Goal: Find specific page/section: Find specific page/section

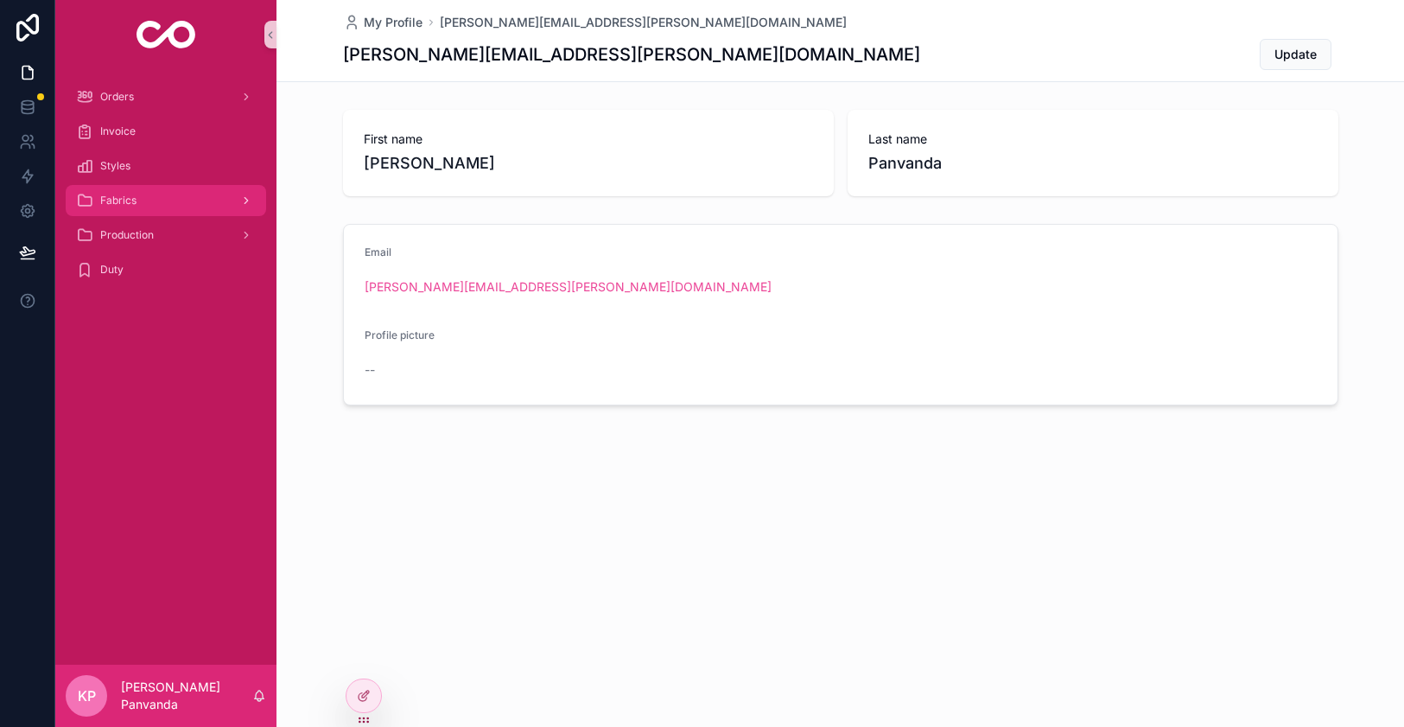
click at [133, 199] on span "Fabrics" at bounding box center [118, 201] width 36 height 14
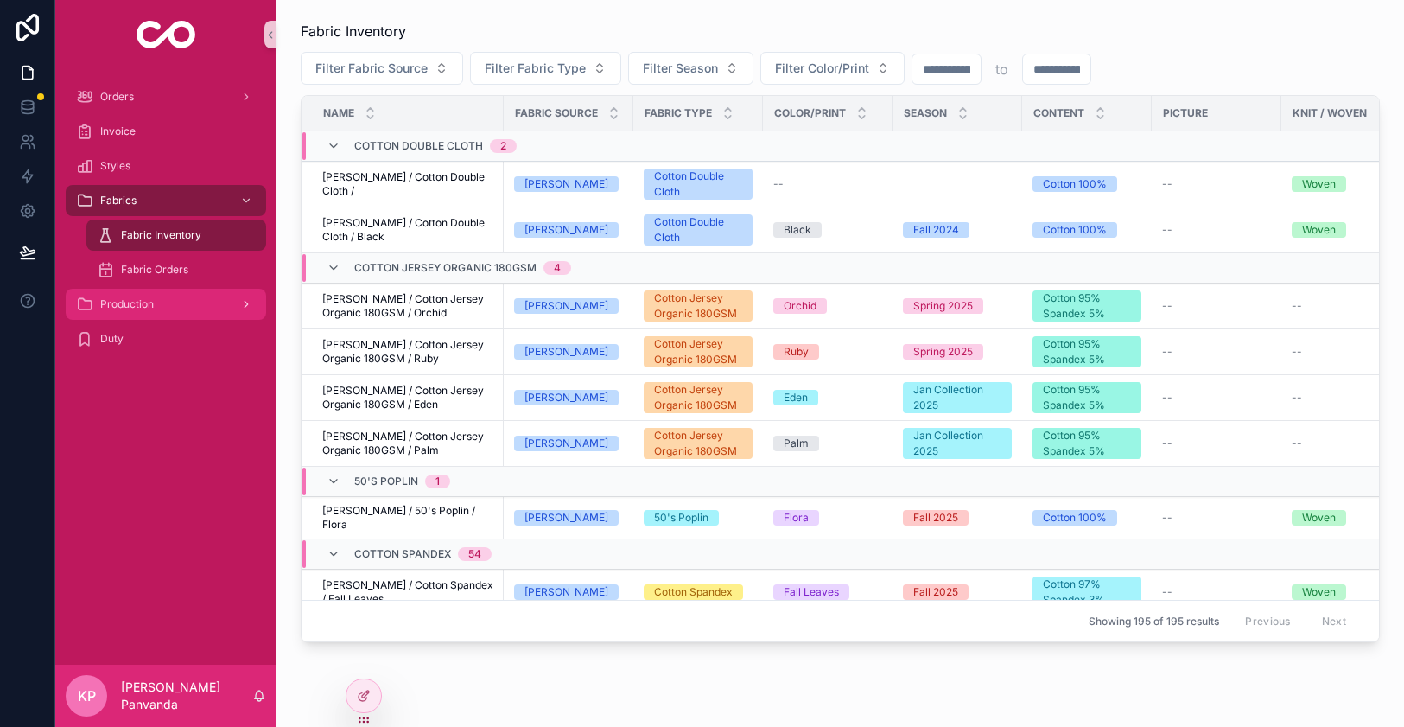
click at [139, 295] on div "Production" at bounding box center [166, 304] width 180 height 28
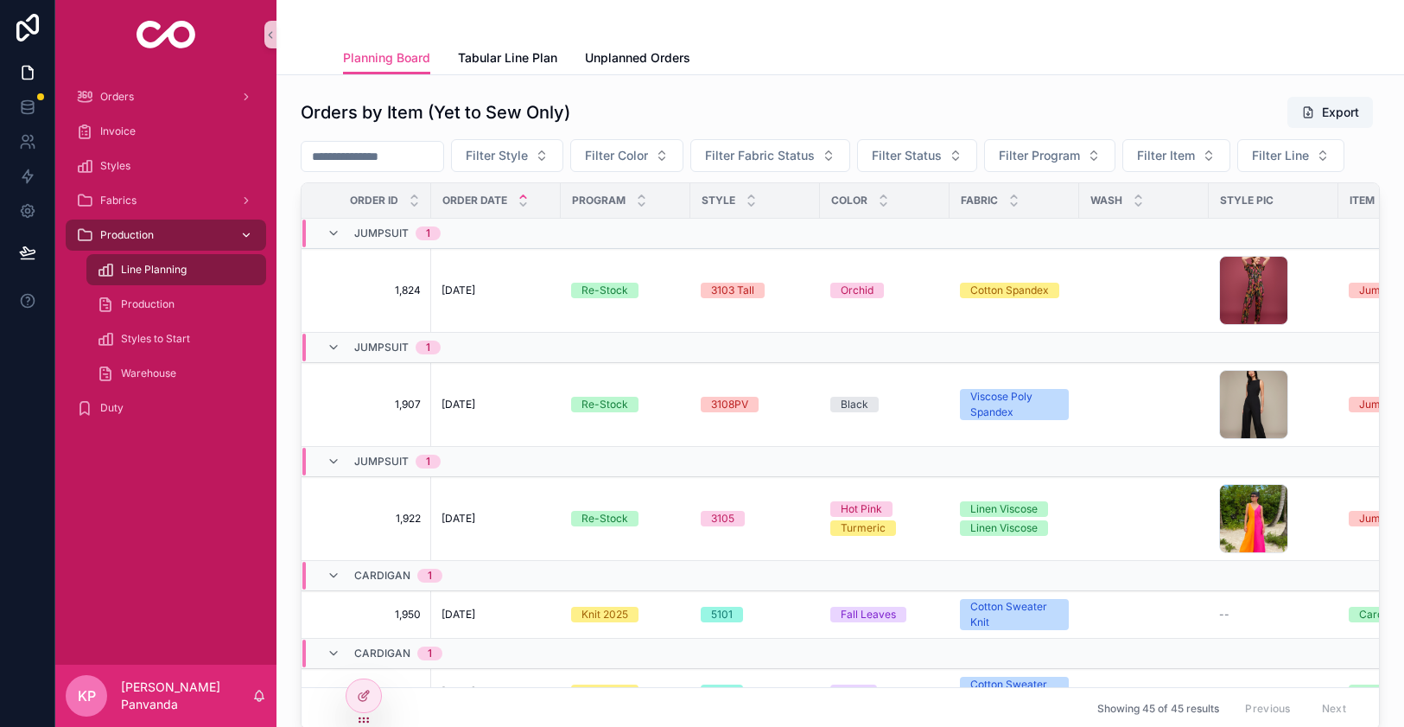
click at [142, 236] on span "Production" at bounding box center [127, 235] width 54 height 14
click at [122, 196] on span "Fabrics" at bounding box center [118, 201] width 36 height 14
